Goal: Navigation & Orientation: Go to known website

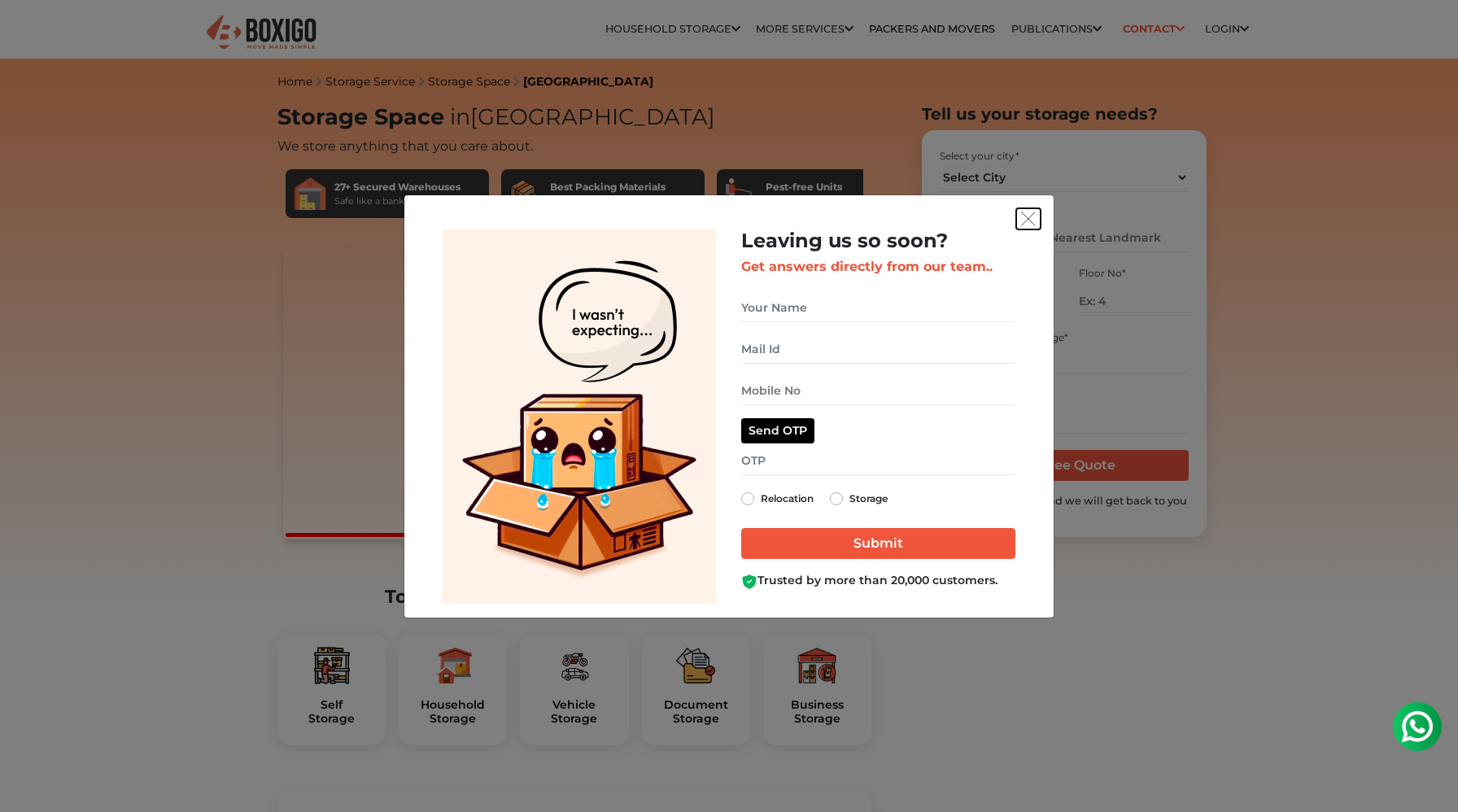
click at [1033, 224] on img "get free quote dialog" at bounding box center [1028, 219] width 15 height 15
click at [1032, 215] on img "get free quote dialog" at bounding box center [1028, 219] width 15 height 15
click at [1030, 219] on img "get free quote dialog" at bounding box center [1028, 219] width 15 height 15
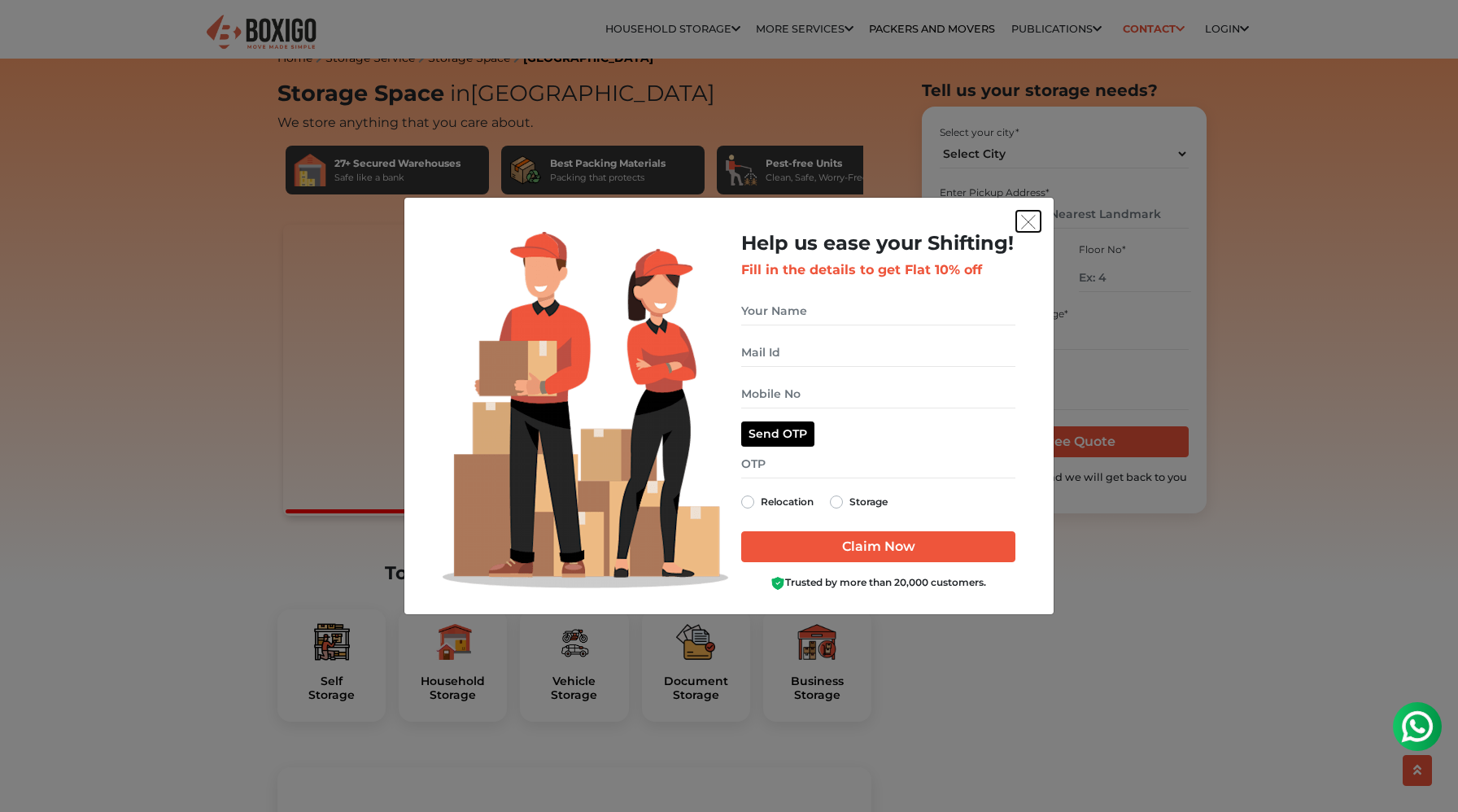
click at [1028, 230] on img "get free quote dialog" at bounding box center [1028, 222] width 15 height 15
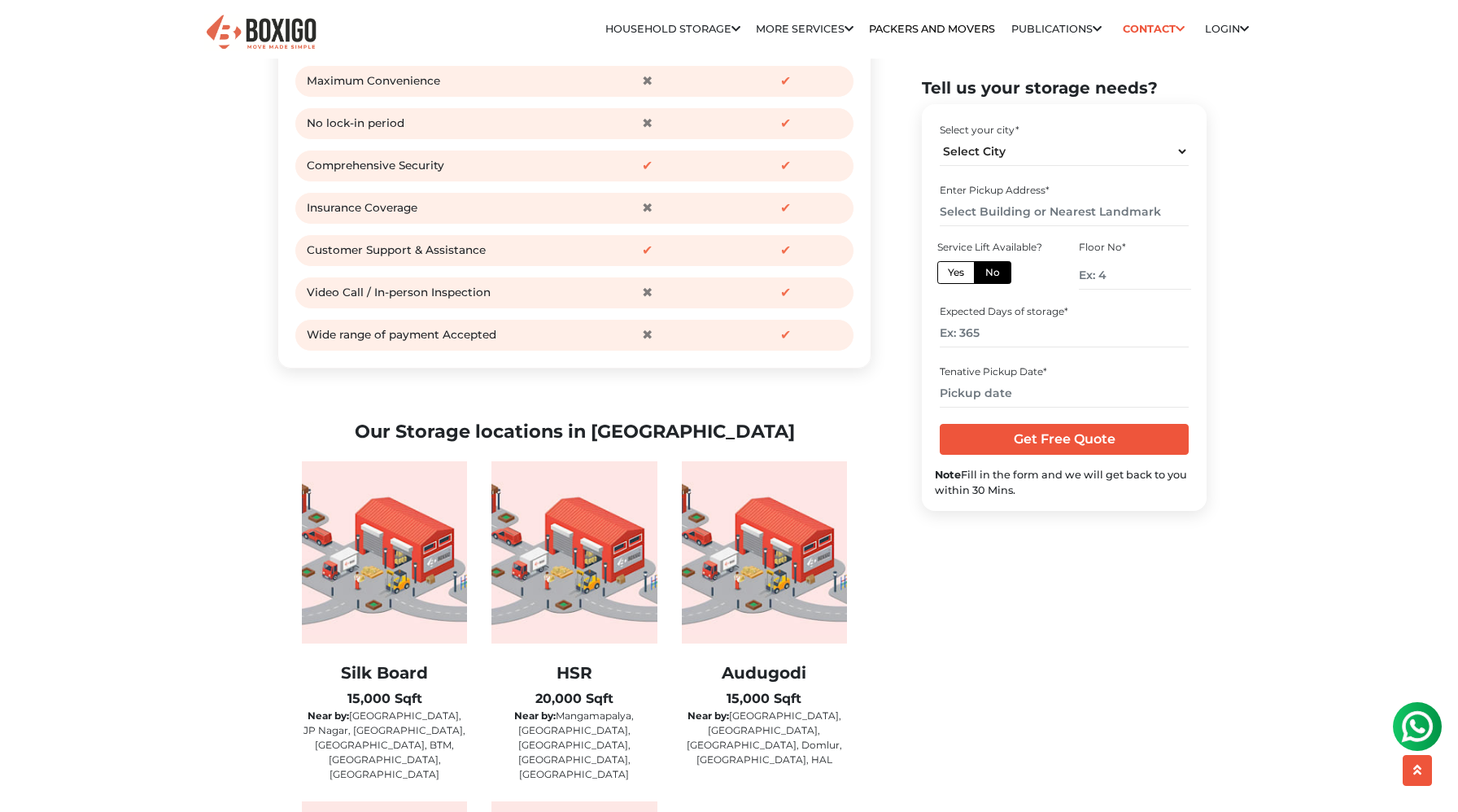
scroll to position [2559, 0]
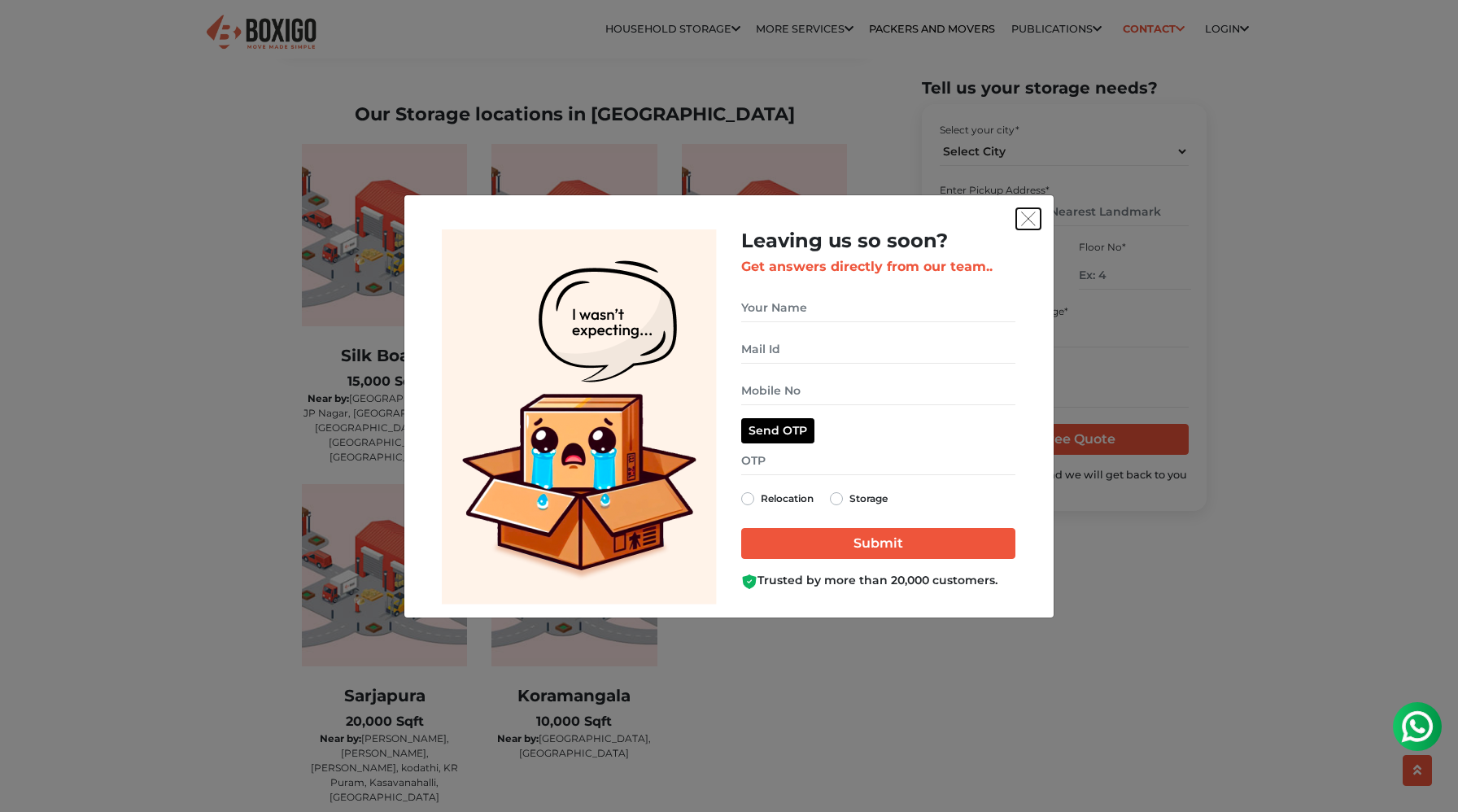
click at [1031, 211] on img "get free quote dialog" at bounding box center [1028, 219] width 15 height 15
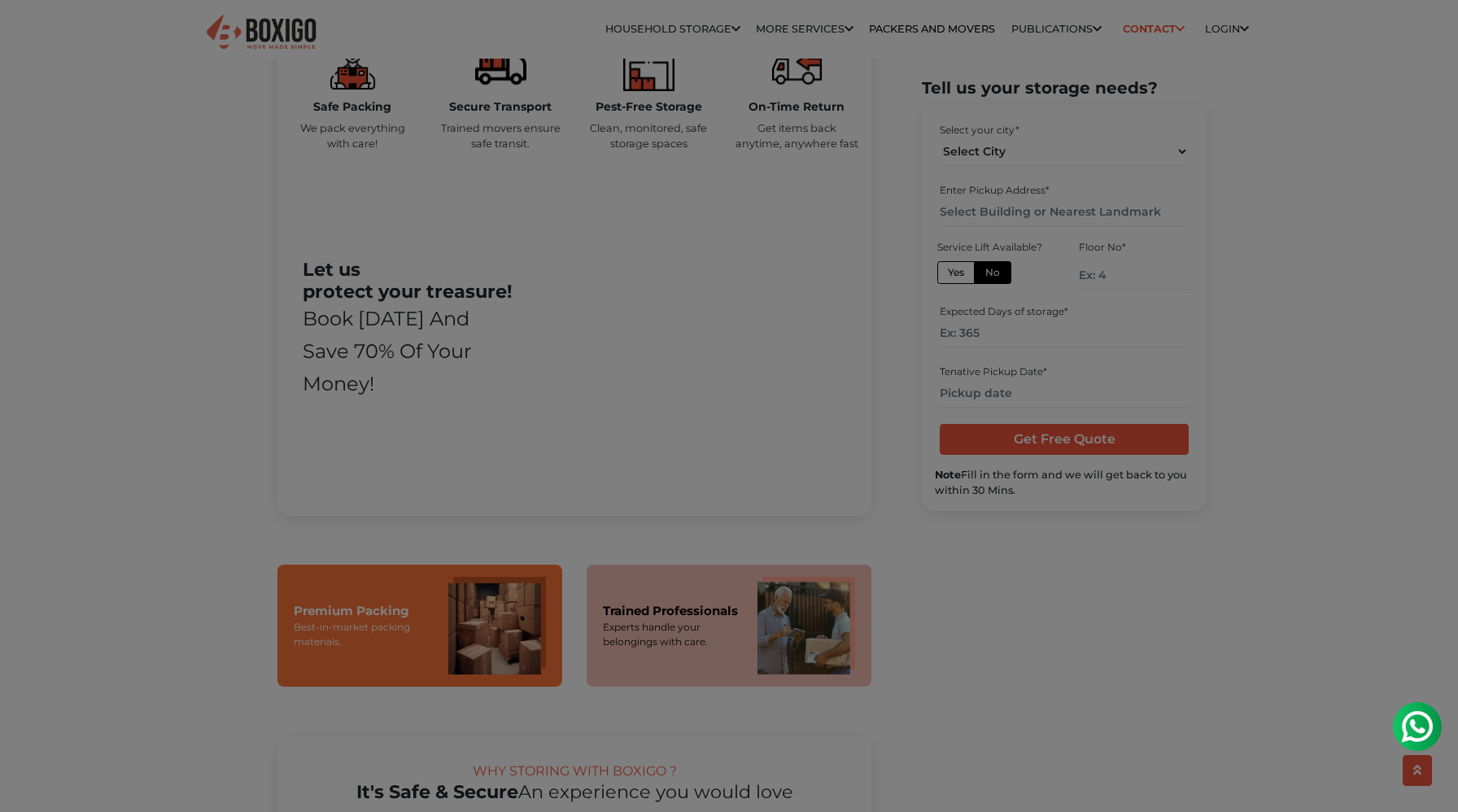
scroll to position [818, 0]
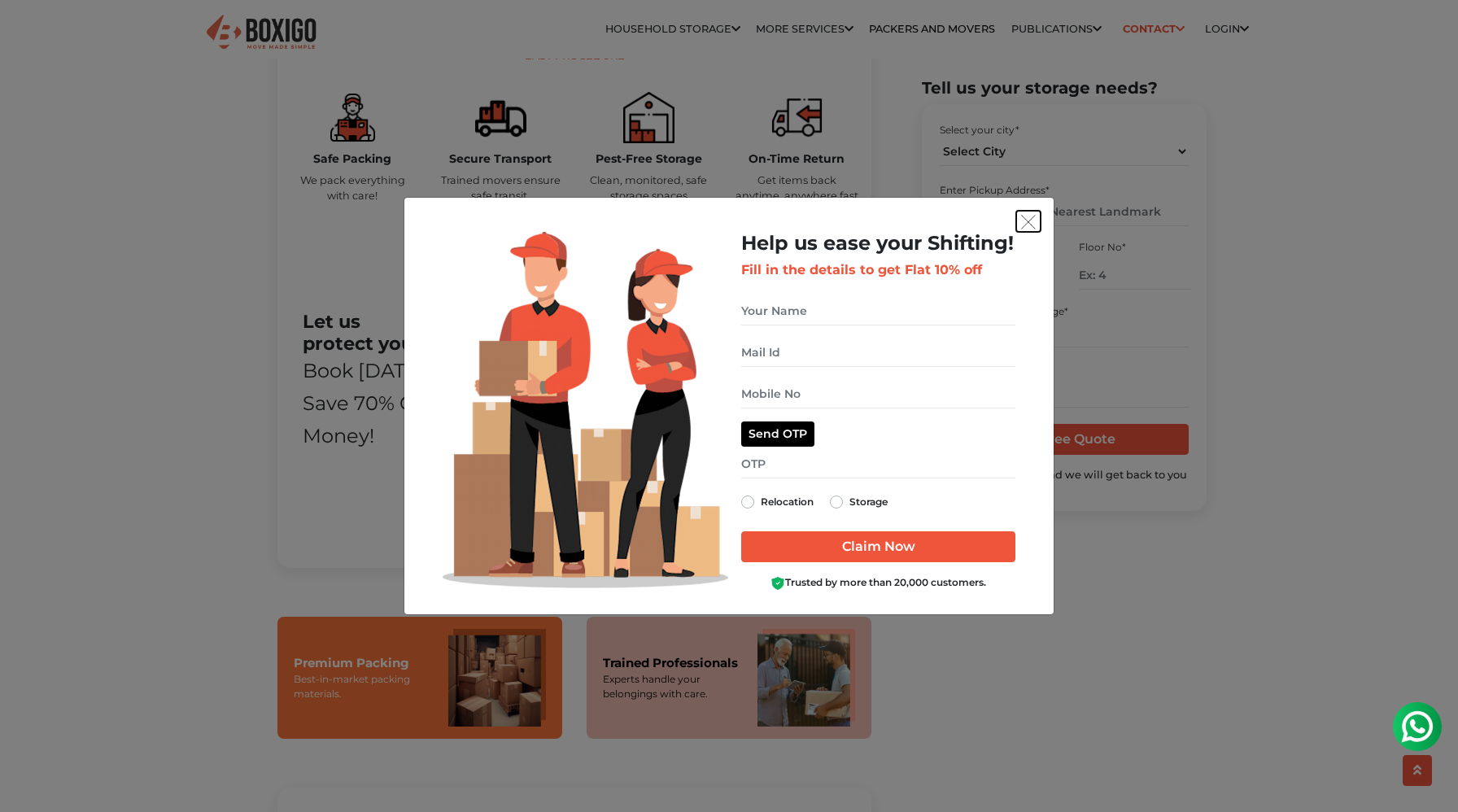
click at [1037, 216] on button "get free quote dialog" at bounding box center [1028, 220] width 24 height 21
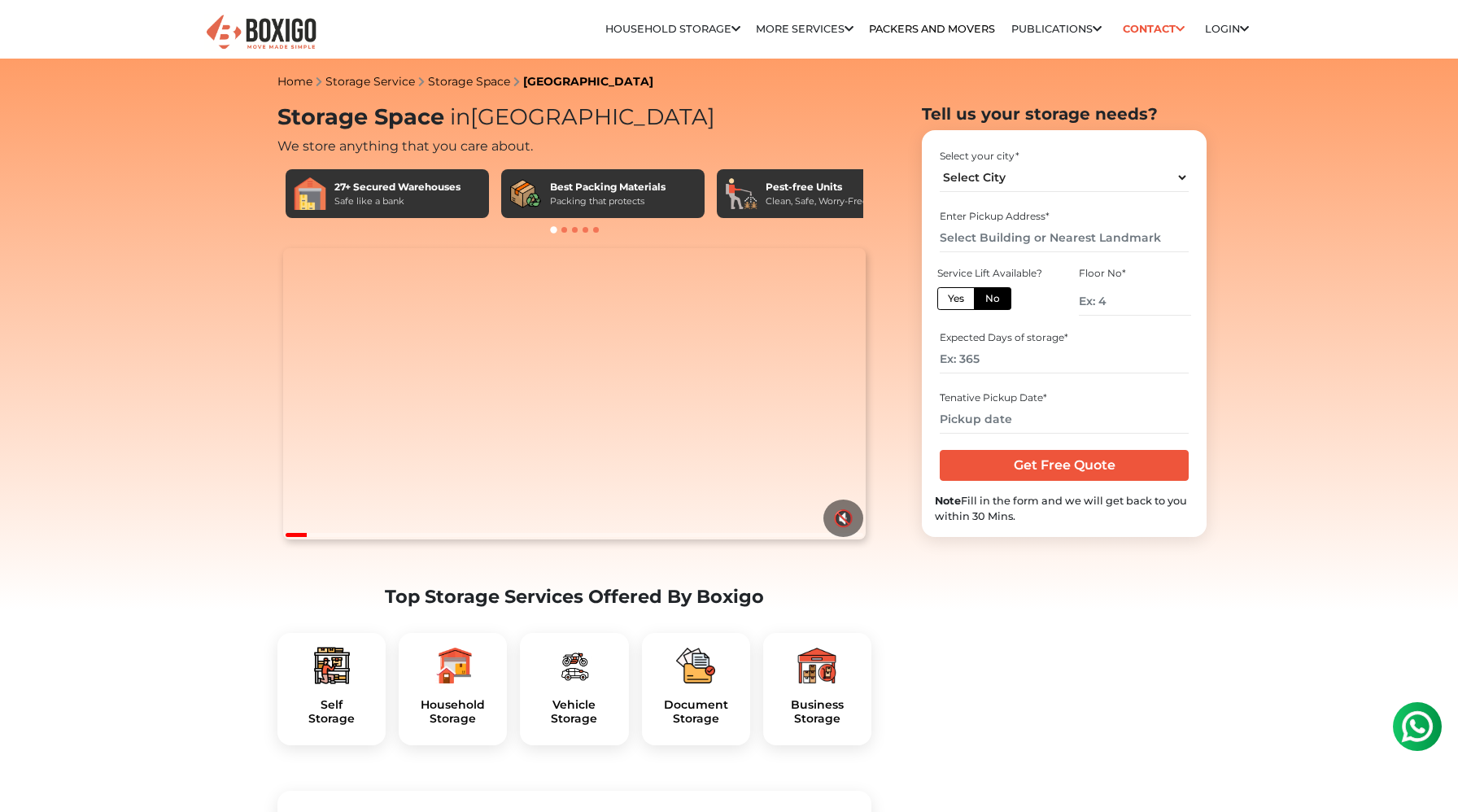
click at [278, 30] on img at bounding box center [260, 32] width 114 height 40
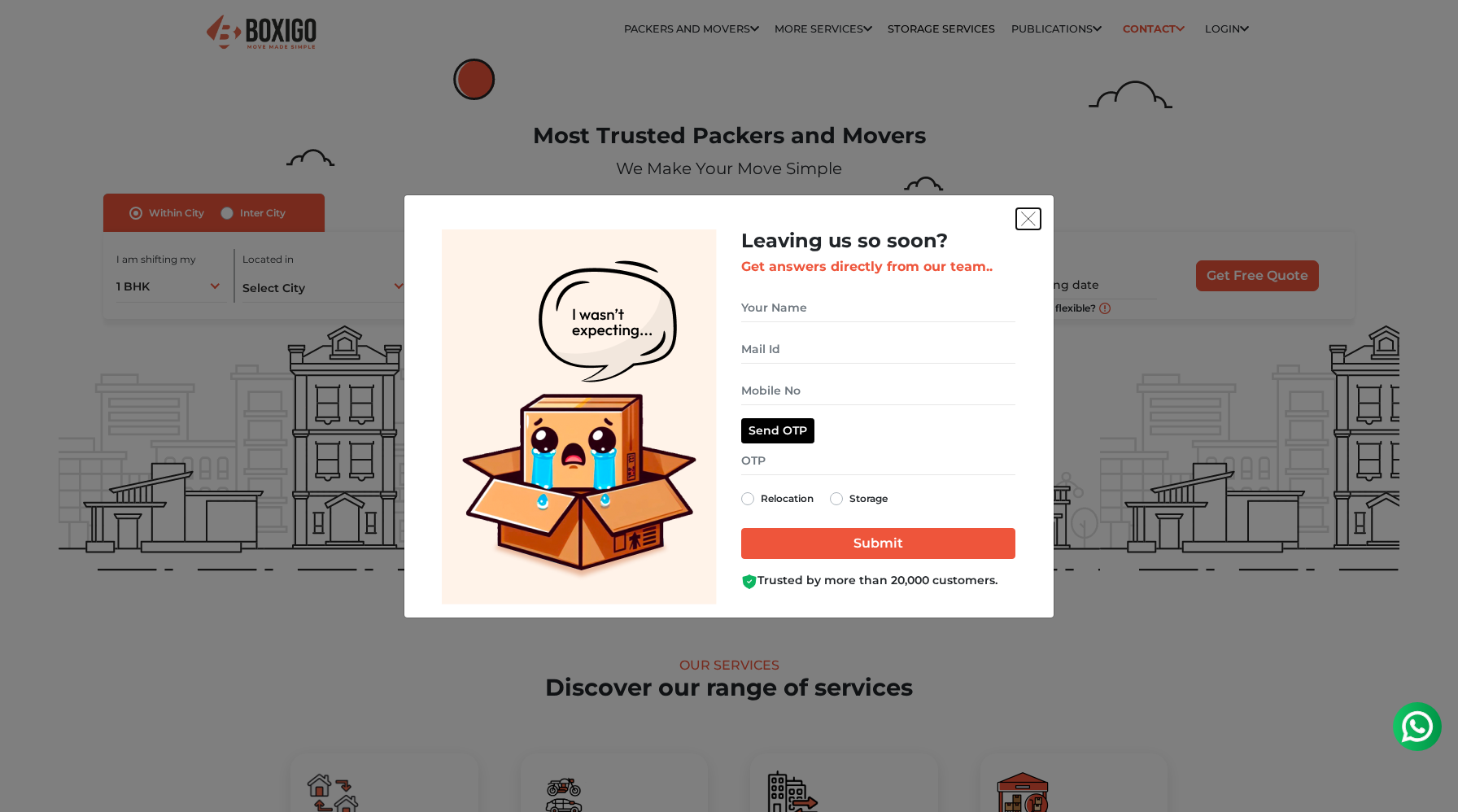
click at [1023, 221] on img "get free quote dialog" at bounding box center [1028, 219] width 15 height 15
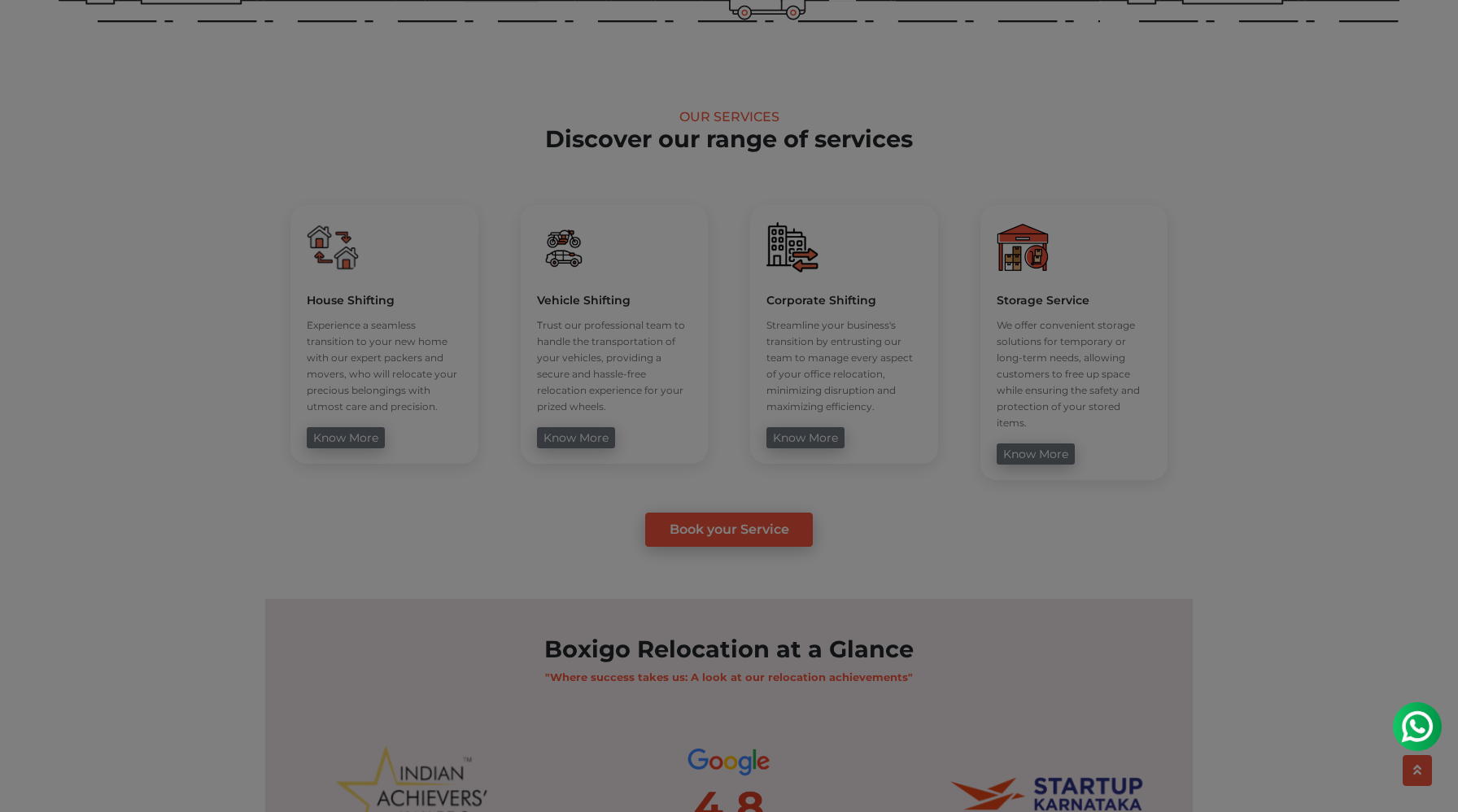
scroll to position [1172, 0]
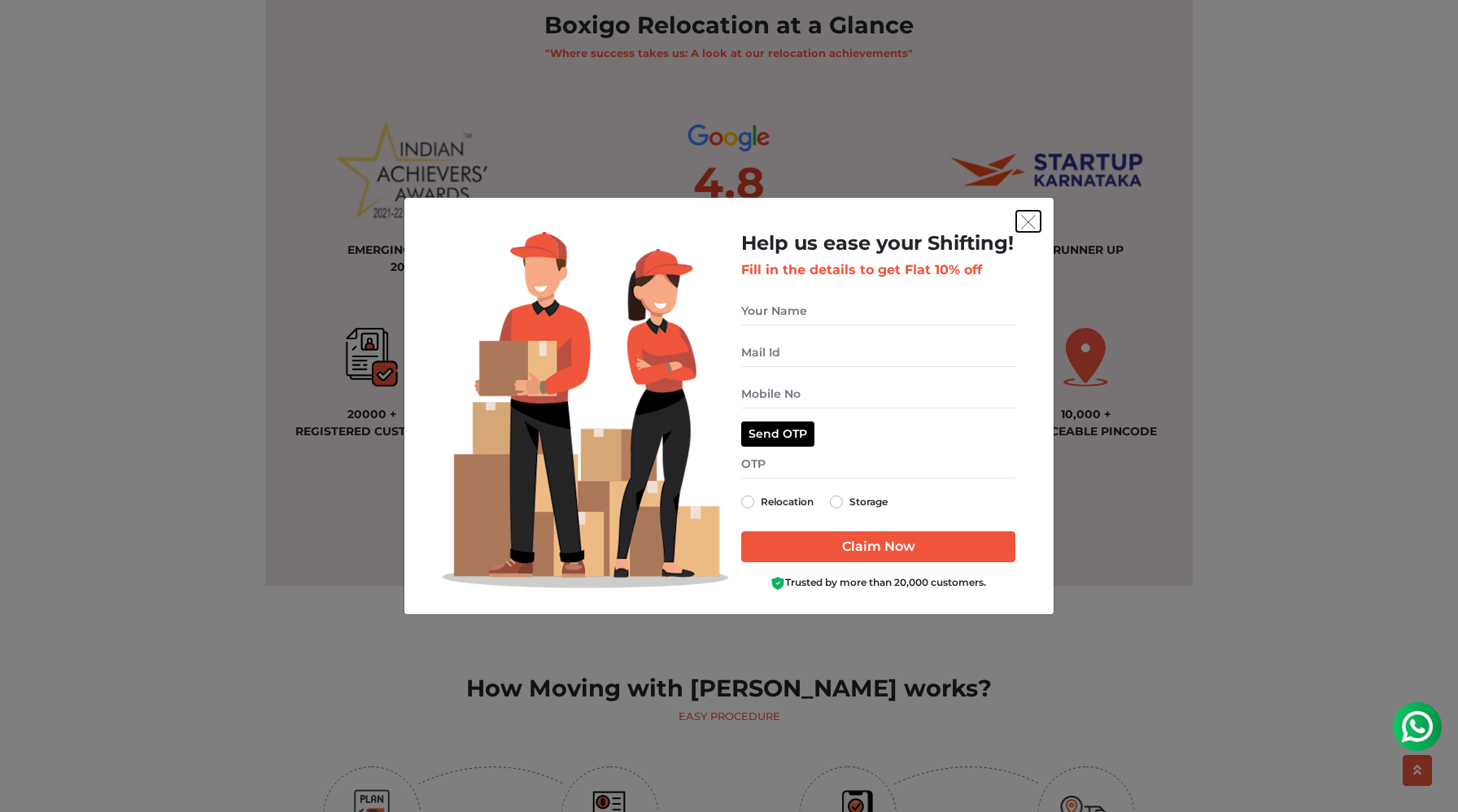
click at [1024, 219] on img "get free quote dialog" at bounding box center [1028, 222] width 15 height 15
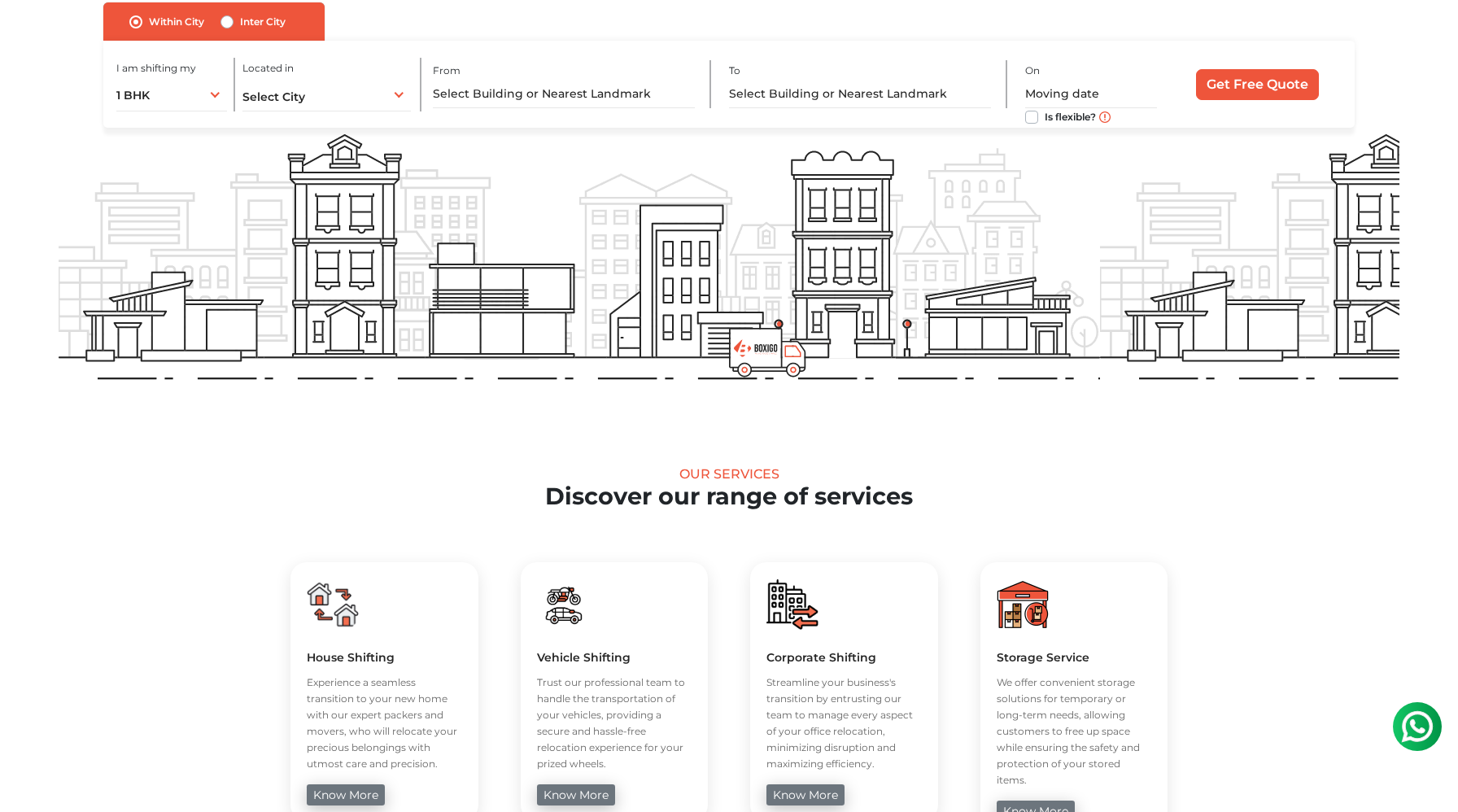
scroll to position [0, 0]
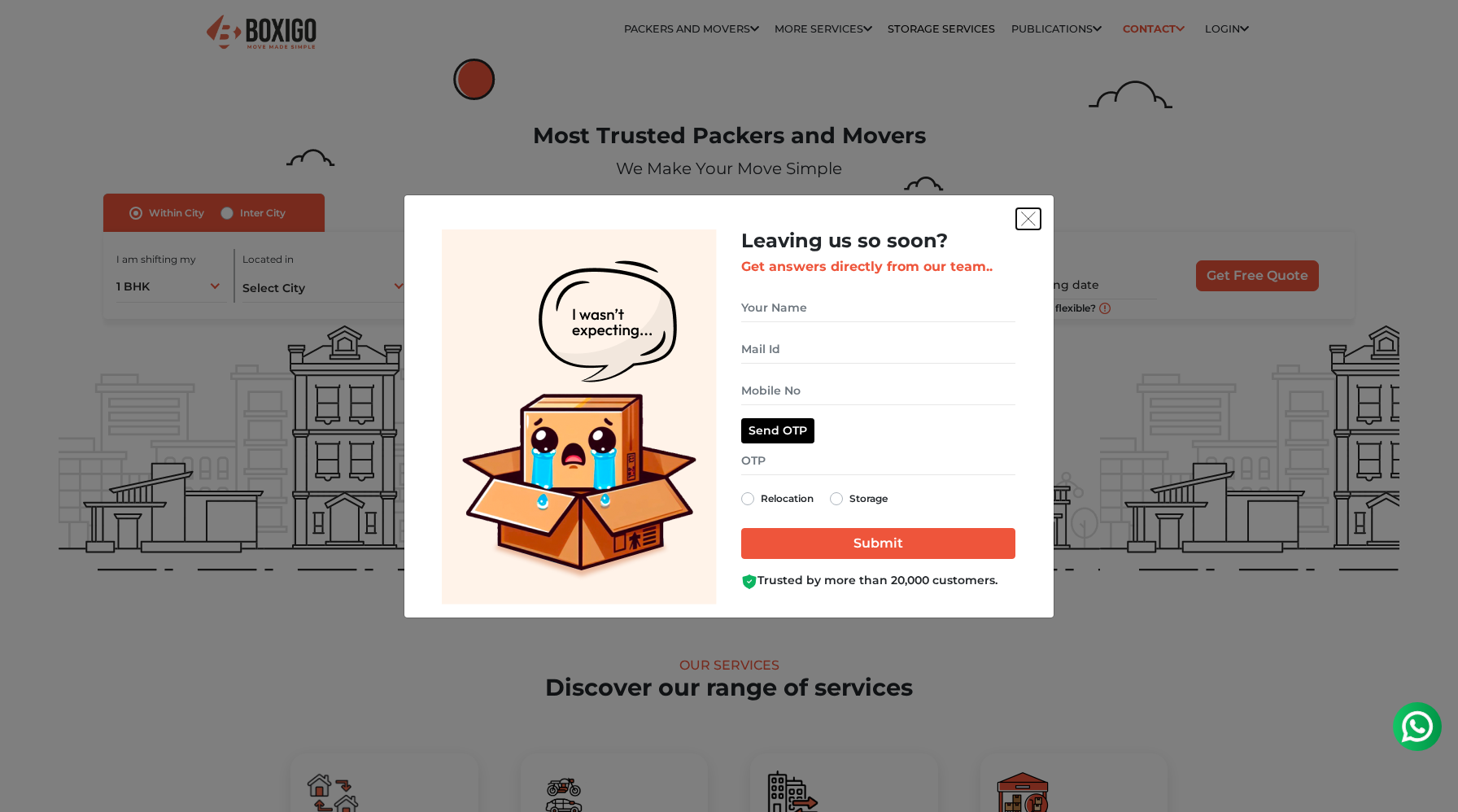
click at [1029, 219] on img "get free quote dialog" at bounding box center [1028, 219] width 15 height 15
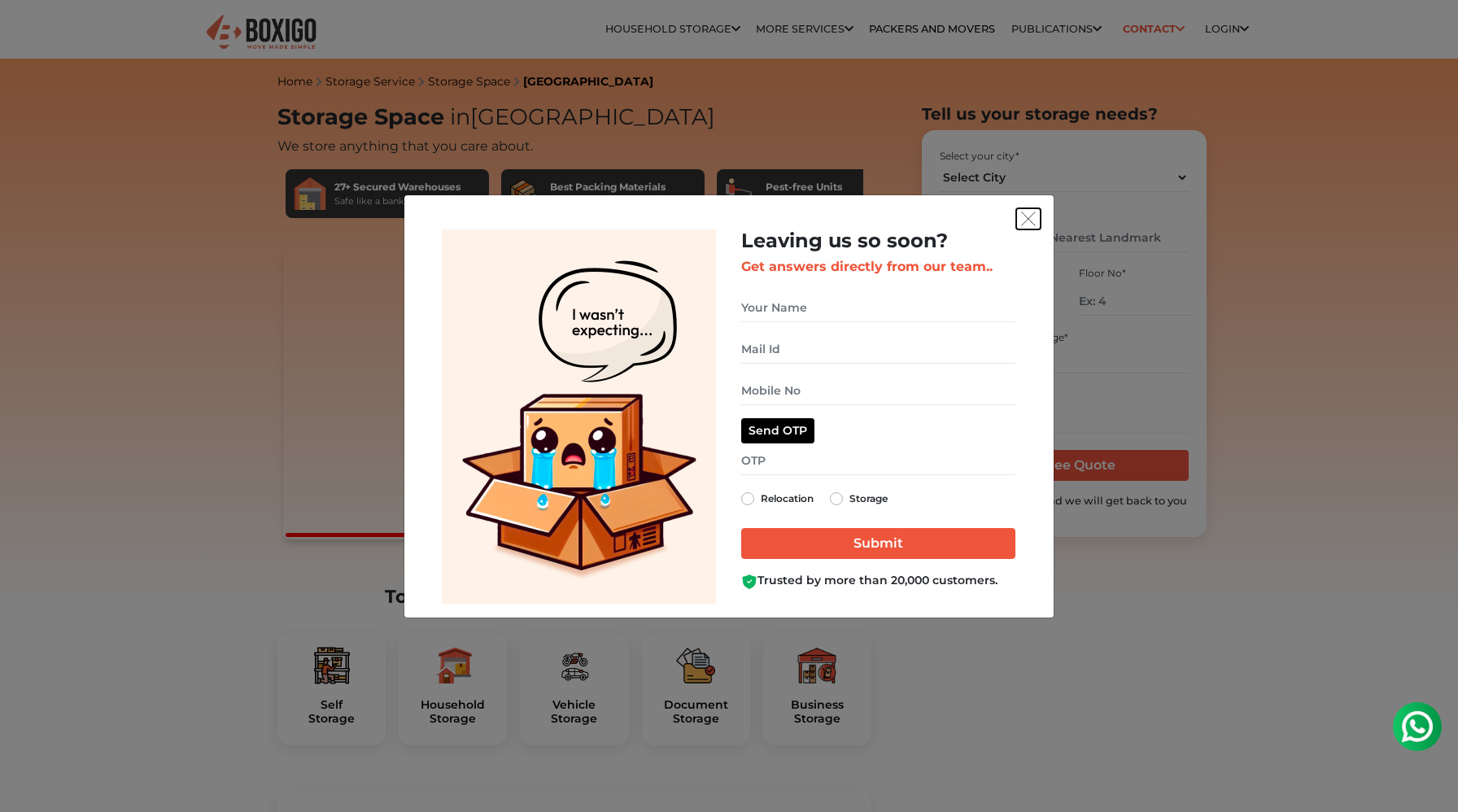
click at [1021, 214] on img "get free quote dialog" at bounding box center [1028, 219] width 15 height 15
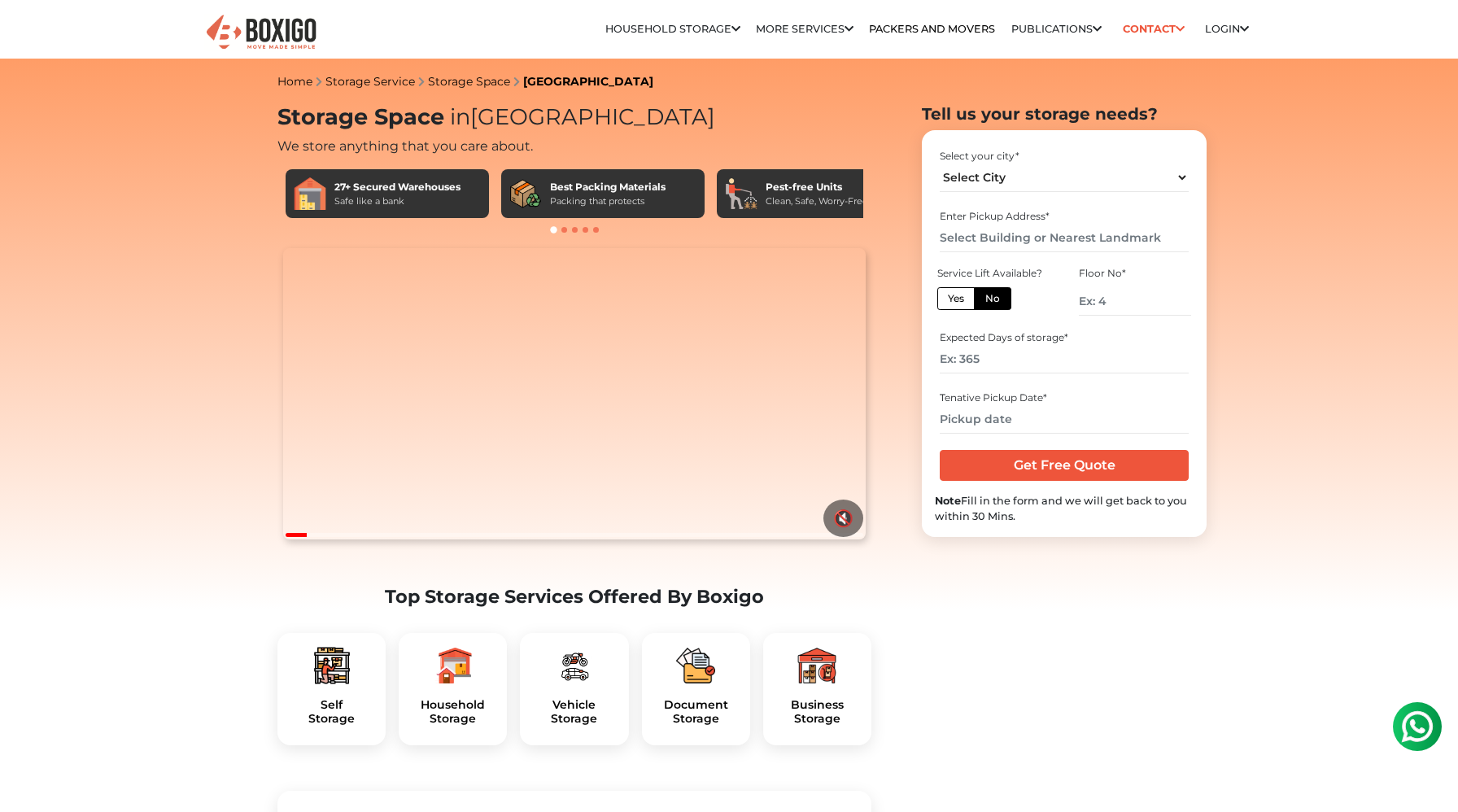
scroll to position [16, 0]
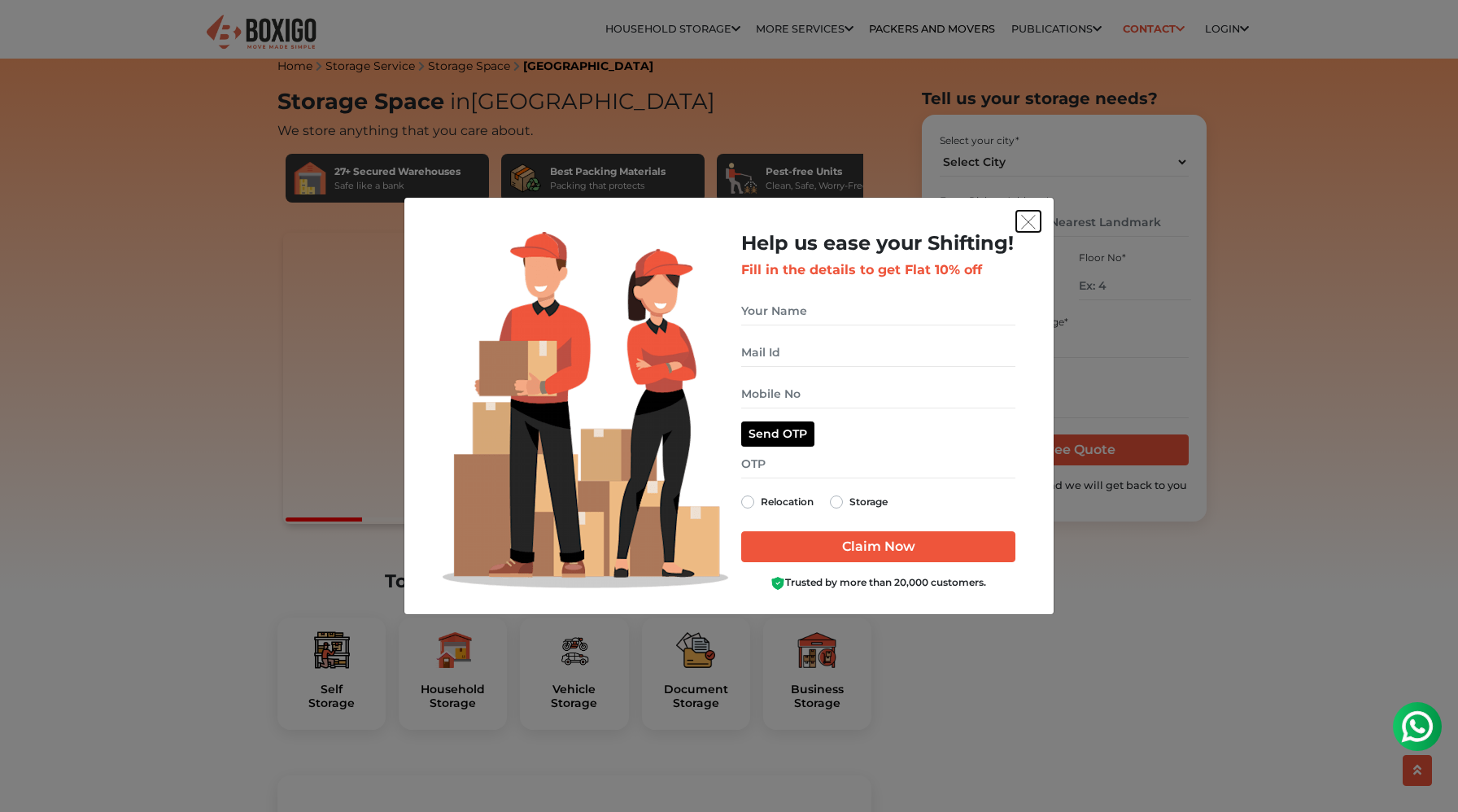
click at [1026, 220] on img "get free quote dialog" at bounding box center [1028, 222] width 15 height 15
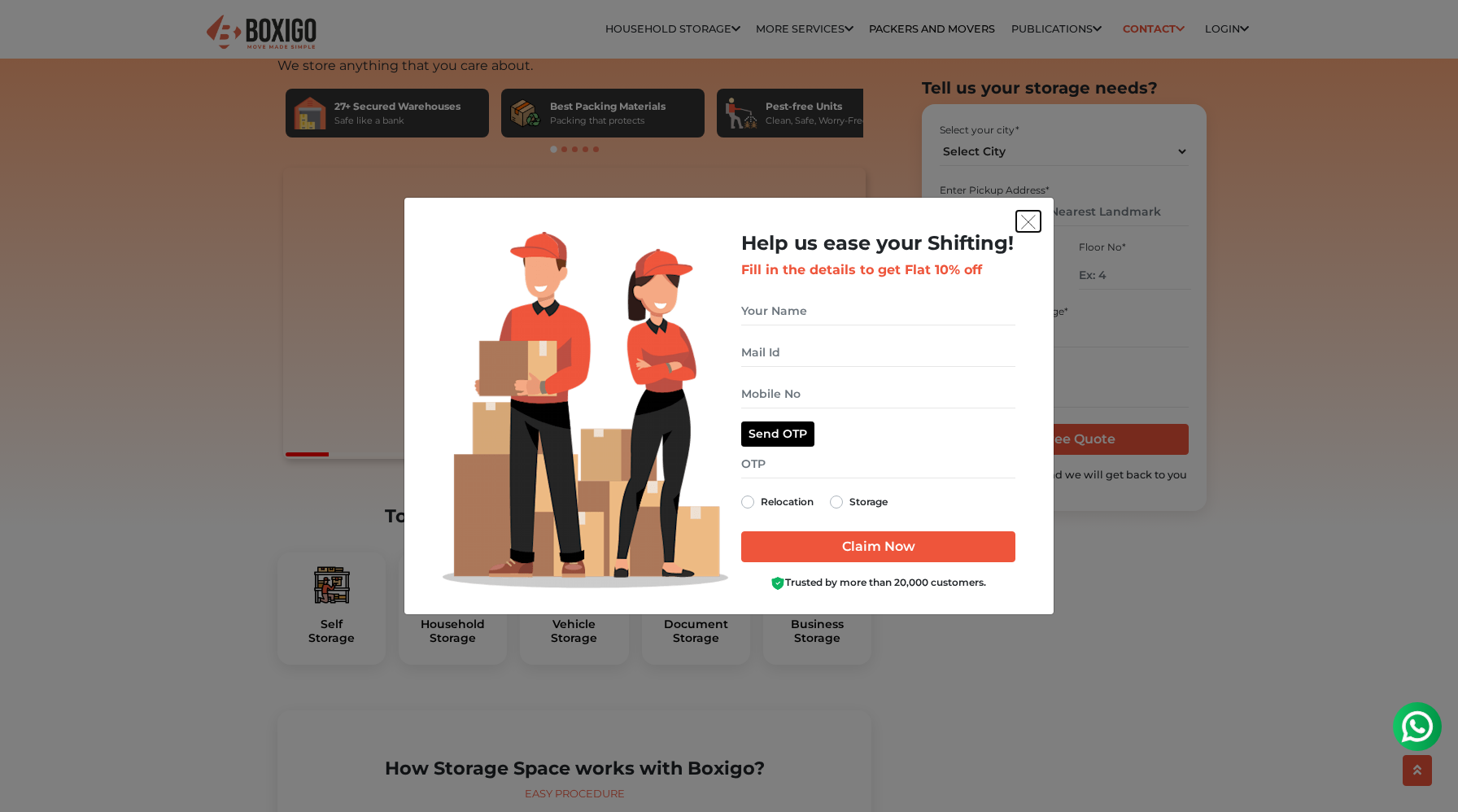
click at [1024, 222] on img "get free quote dialog" at bounding box center [1028, 222] width 15 height 15
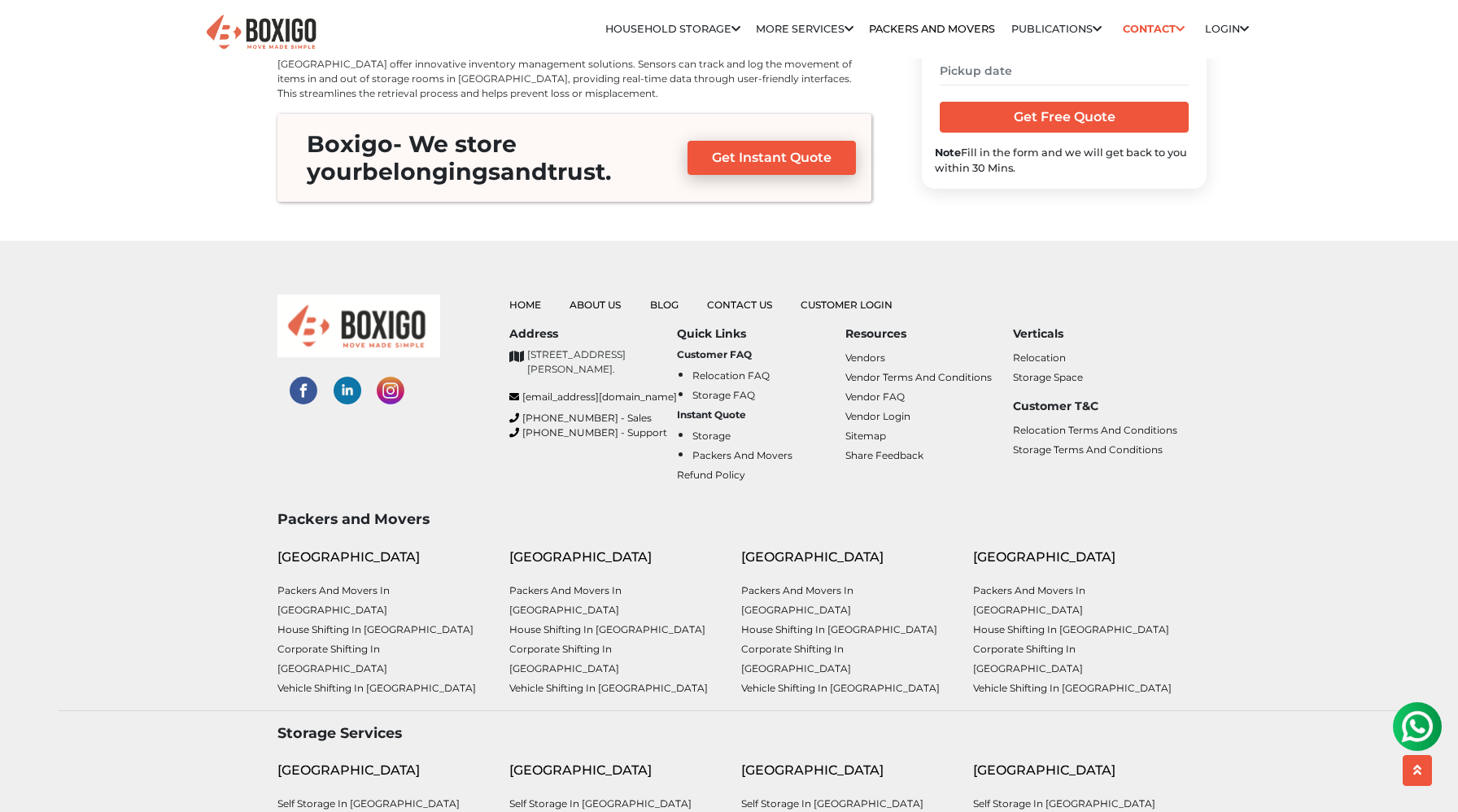
scroll to position [6236, 0]
